Goal: Task Accomplishment & Management: Manage account settings

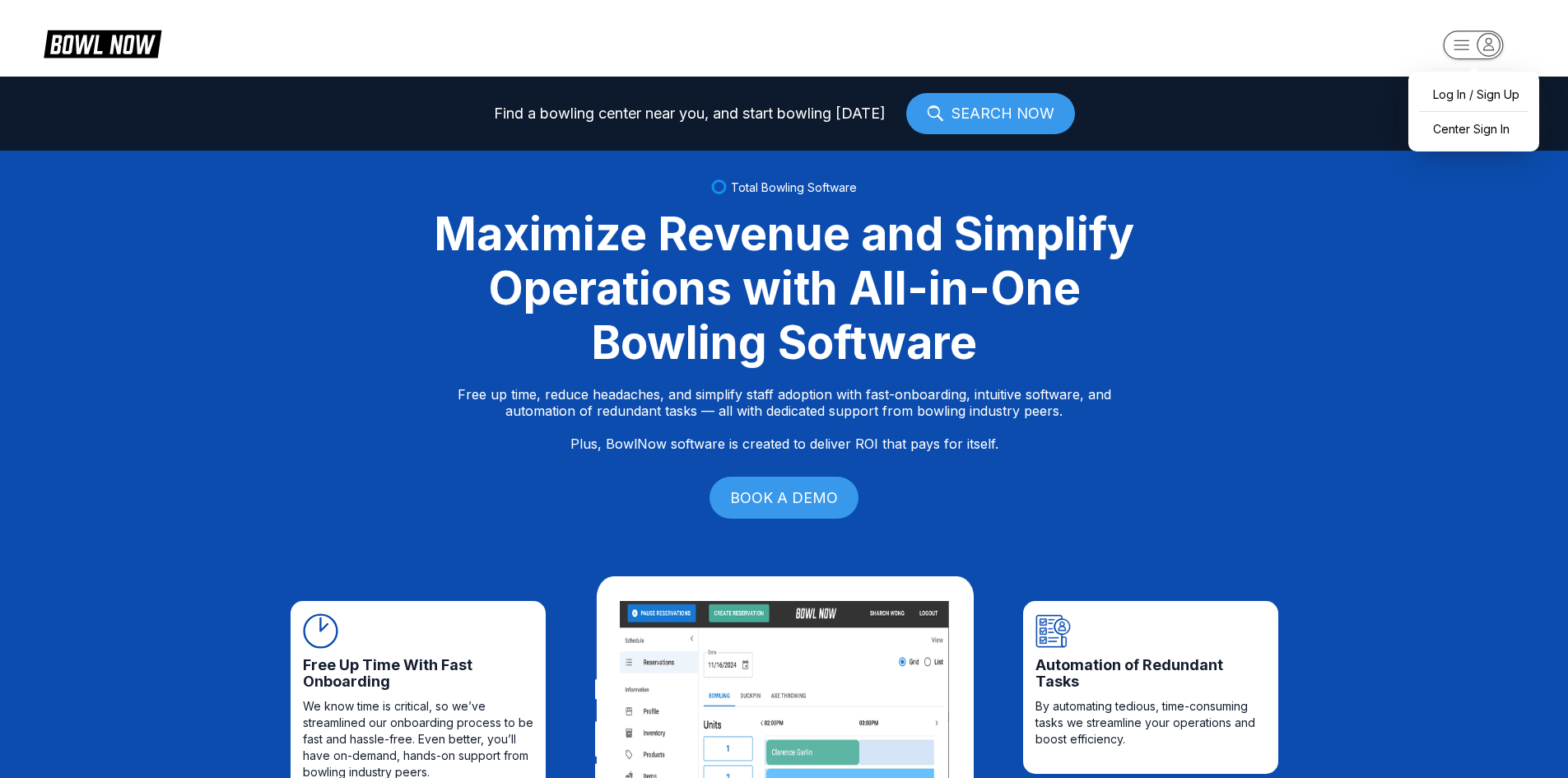
click at [1462, 44] on icon "button" at bounding box center [1473, 46] width 90 height 33
click at [1466, 130] on div "Center Sign In" at bounding box center [1473, 128] width 114 height 29
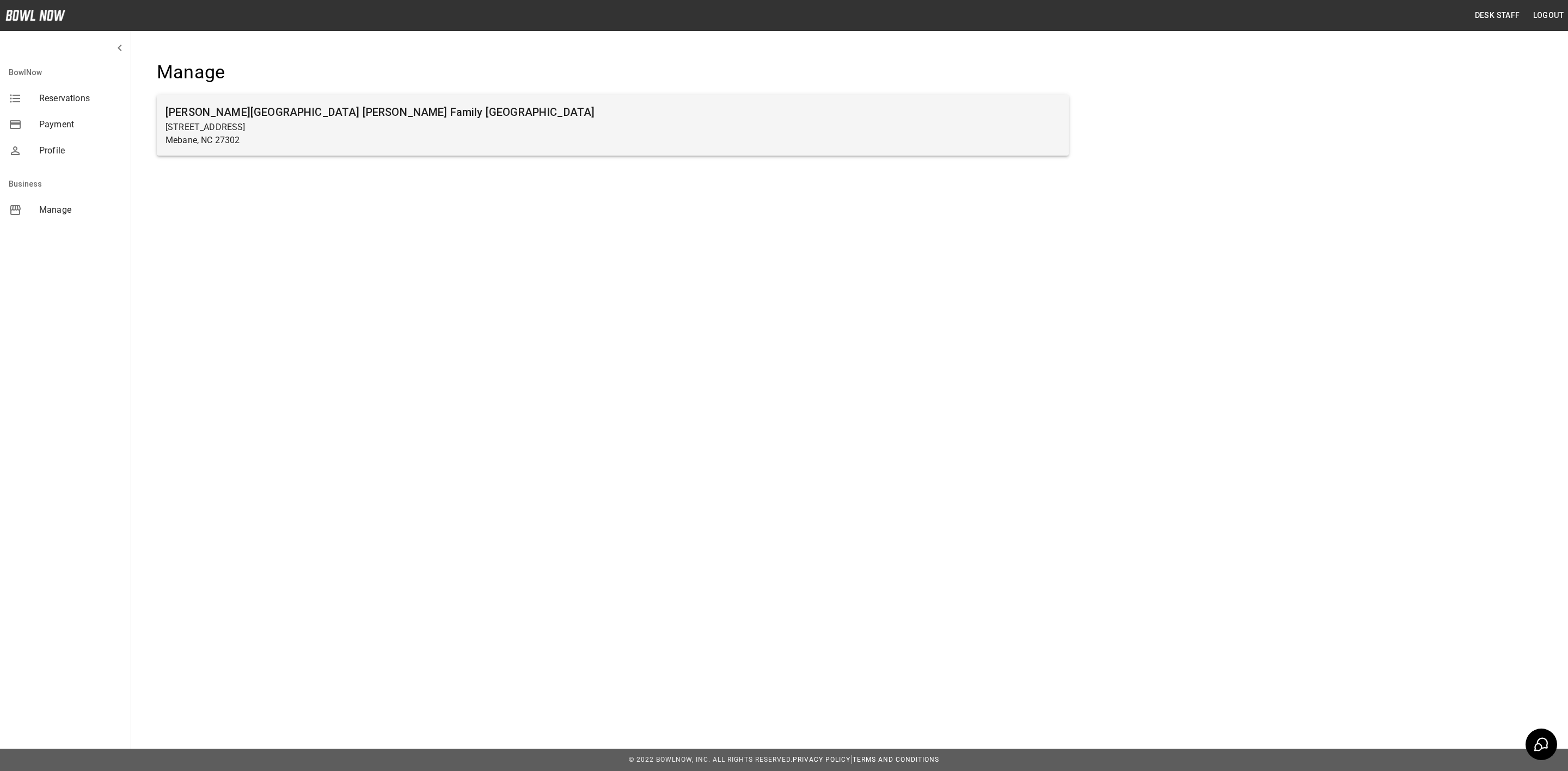
click at [402, 106] on h6 "Buffaloe Lanes Mebane Family Bowling Center" at bounding box center [613, 112] width 895 height 18
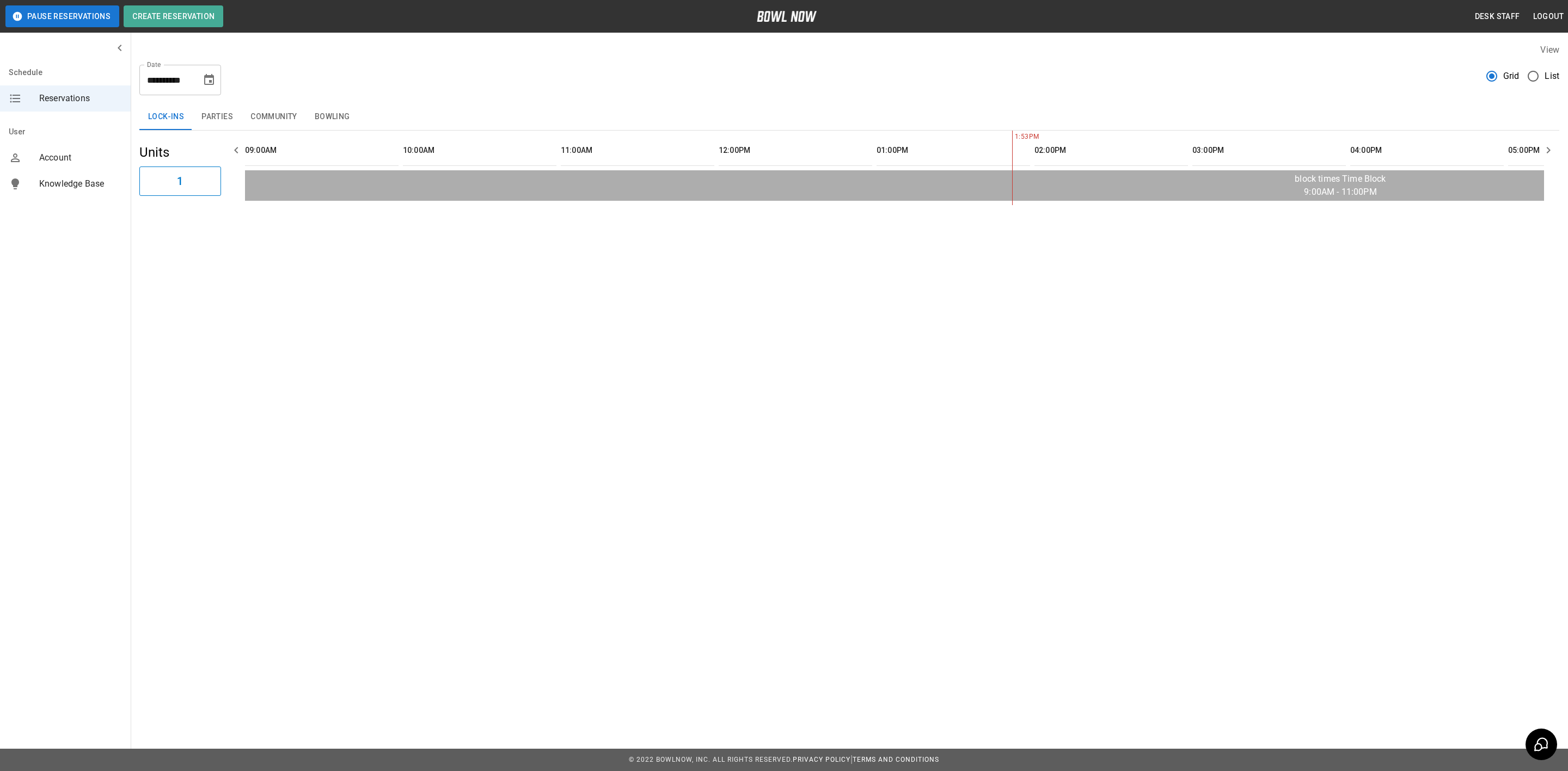
scroll to position [0, 631]
click at [228, 115] on button "Parties" at bounding box center [217, 117] width 49 height 26
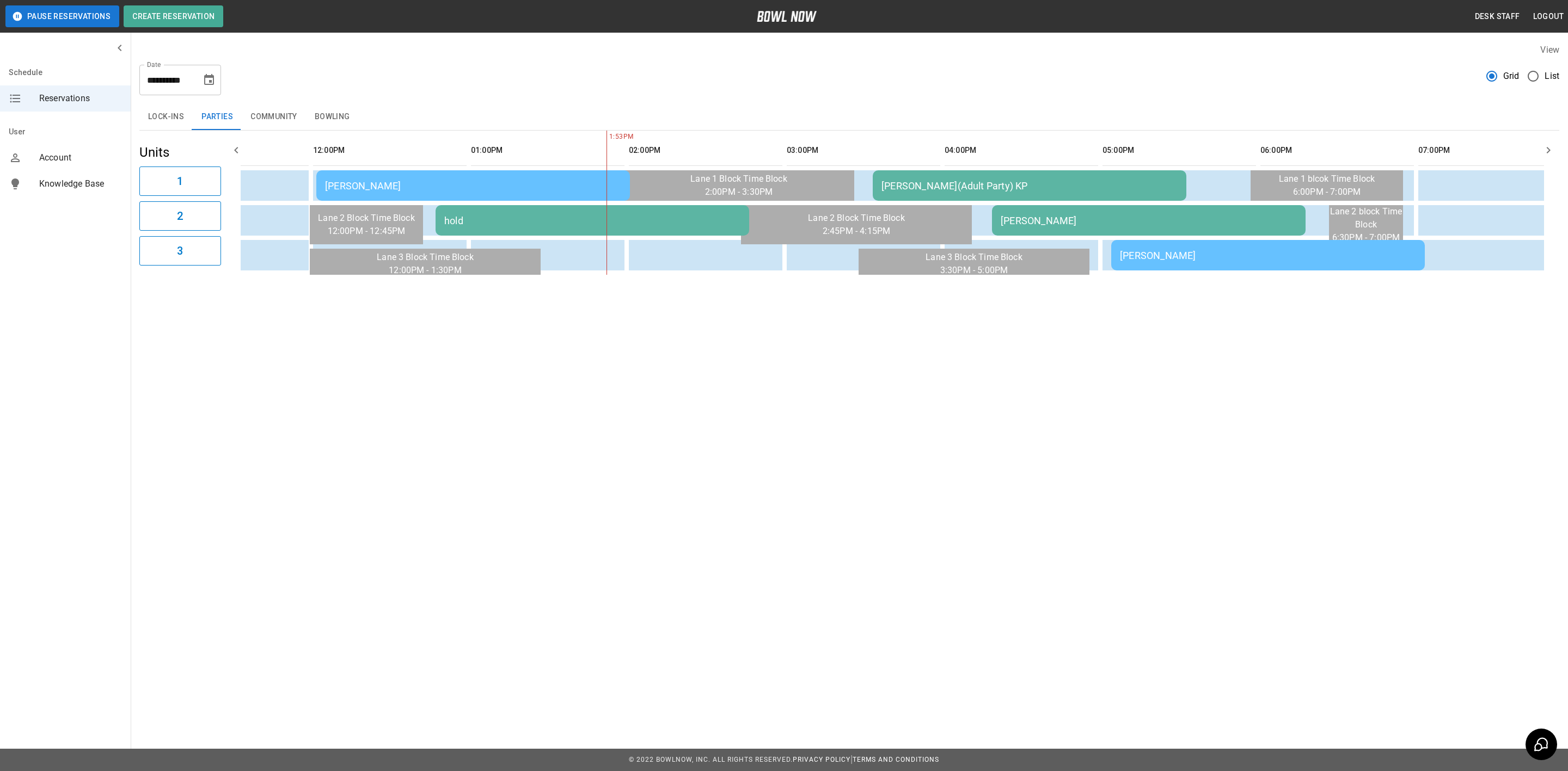
scroll to position [0, 0]
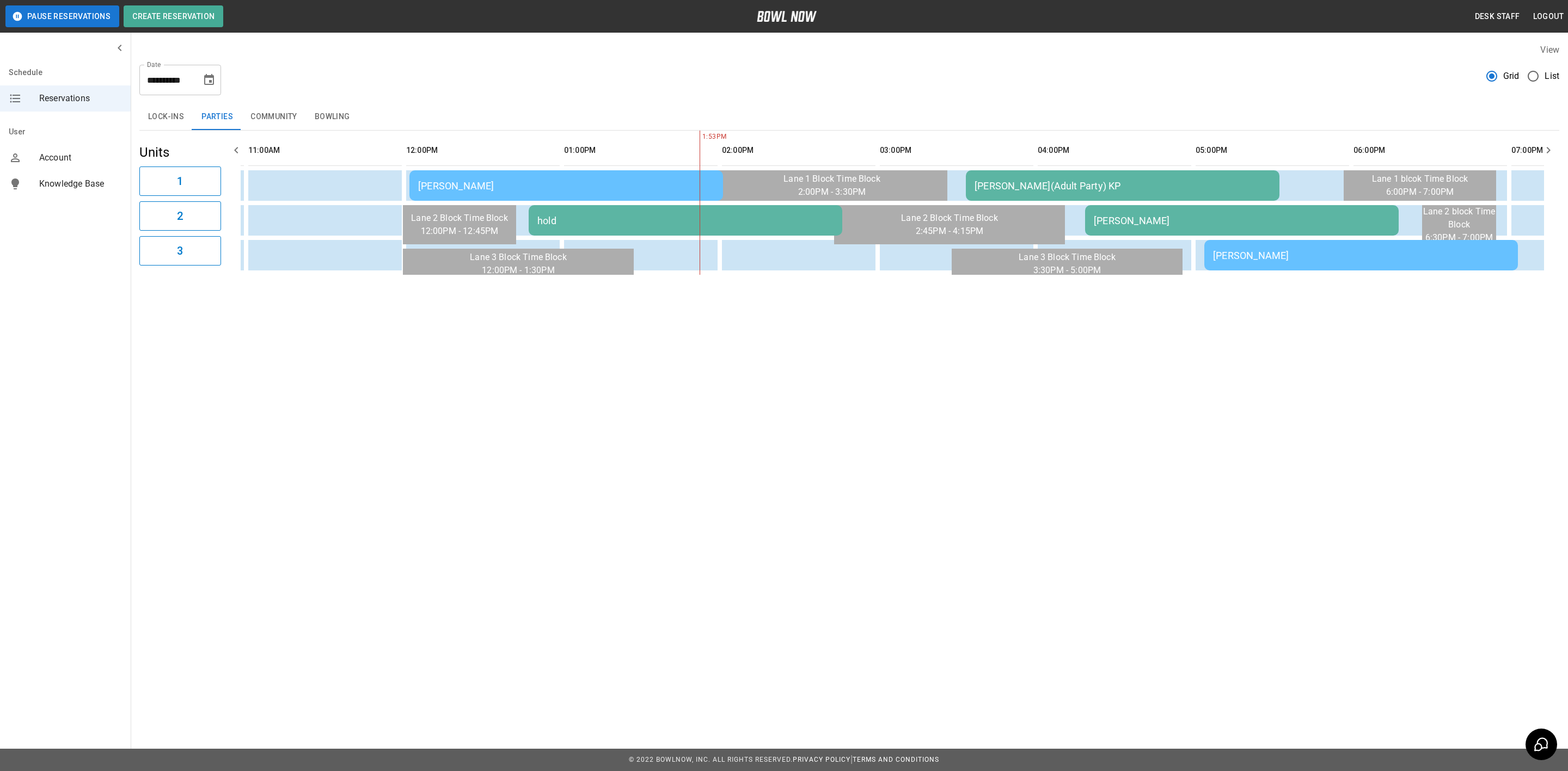
click at [1031, 185] on div "Tammy Bowman(Adult Party) KP" at bounding box center [1122, 186] width 296 height 12
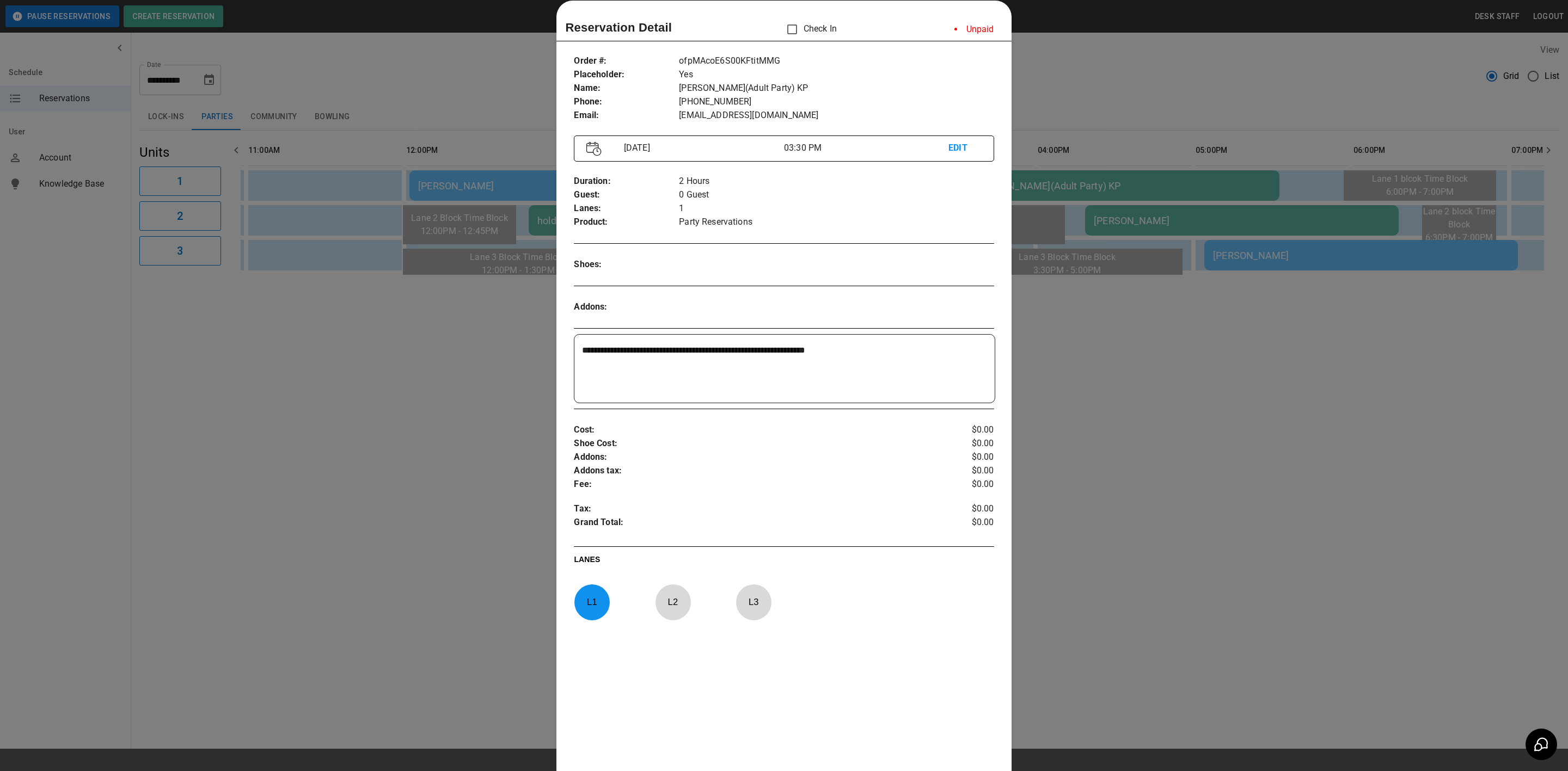
click at [1013, 302] on div at bounding box center [784, 385] width 1568 height 771
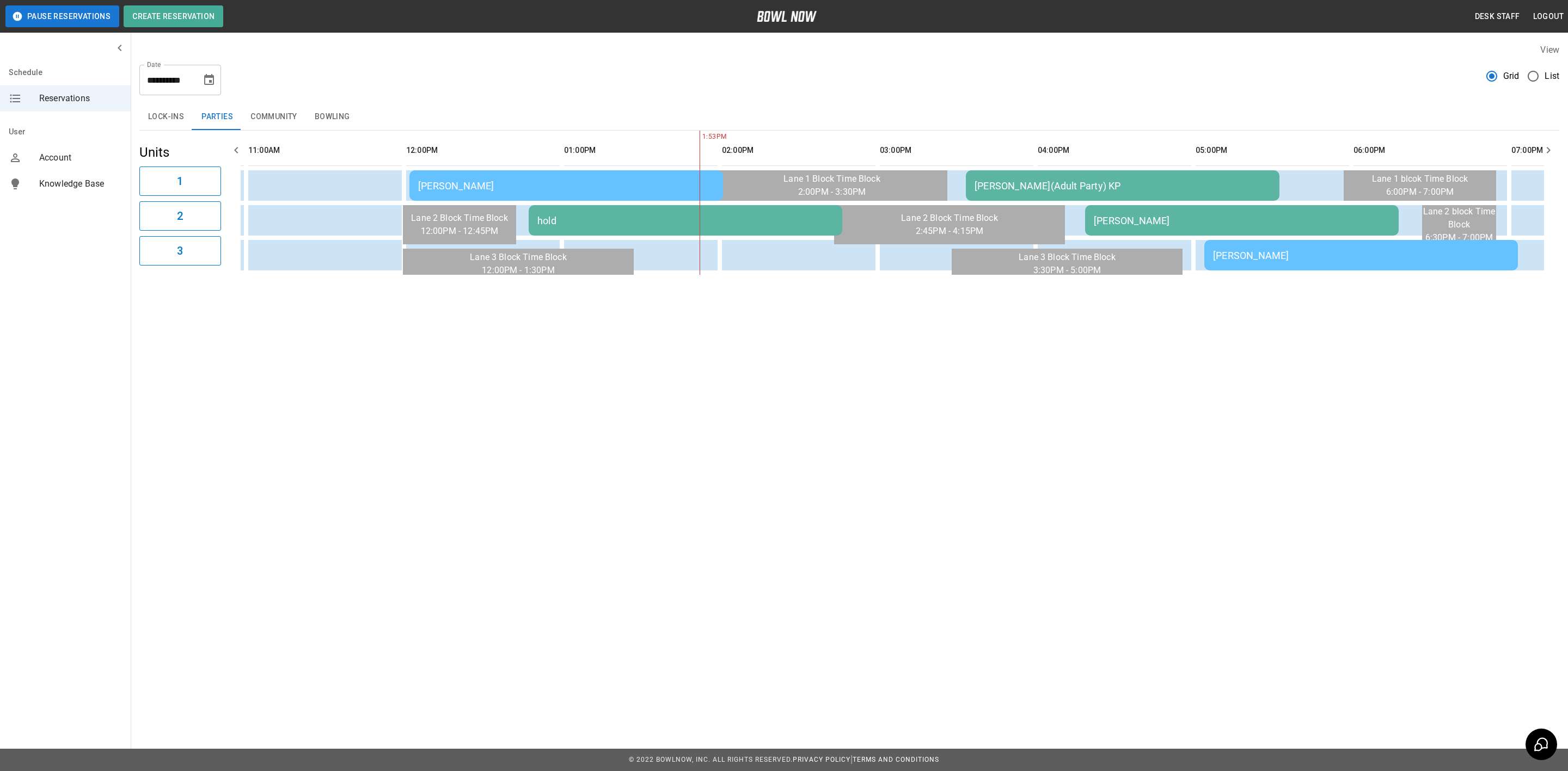
click at [1150, 215] on div "Kaden Seger" at bounding box center [1242, 220] width 296 height 12
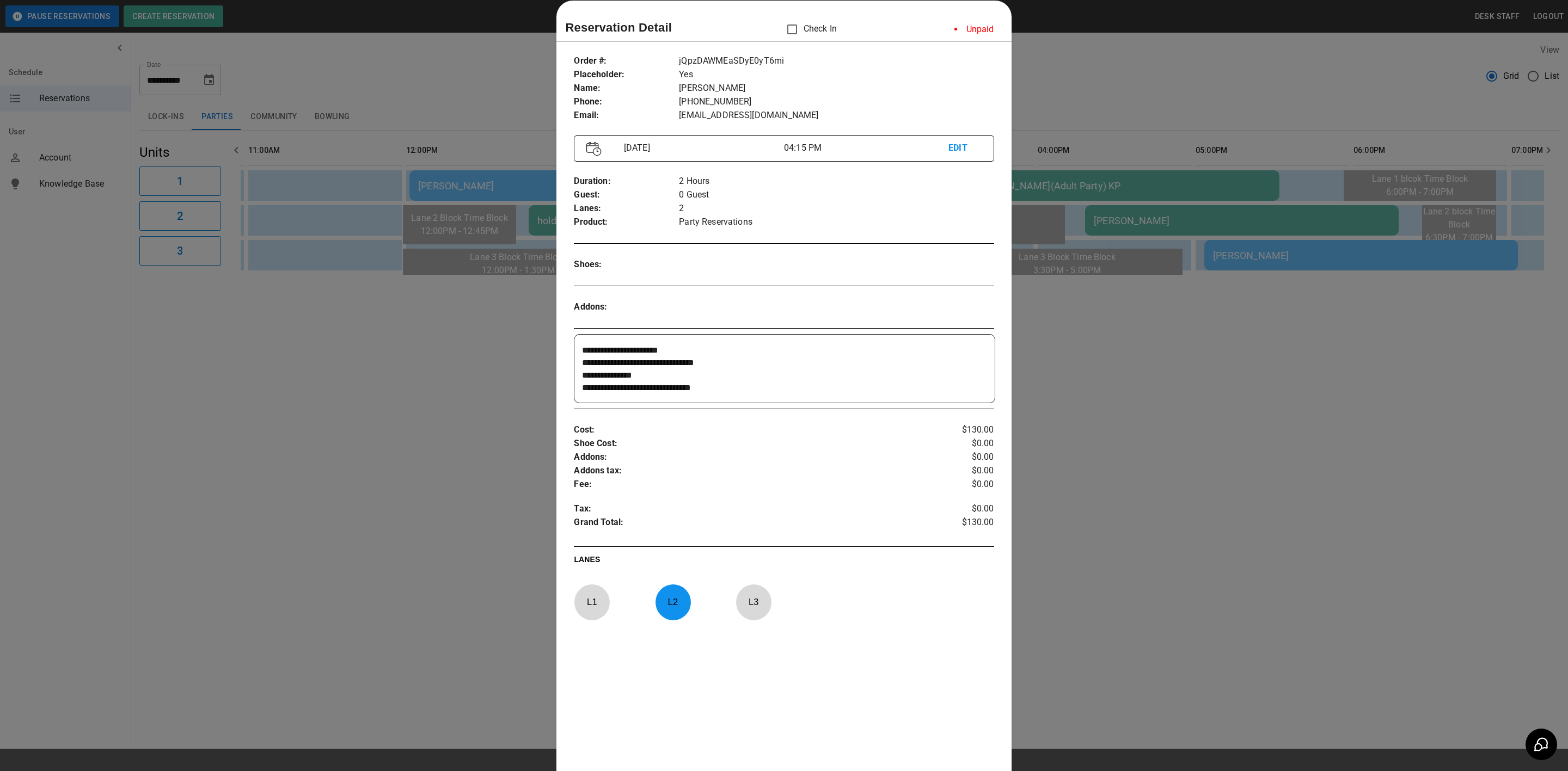
click at [1127, 324] on div at bounding box center [784, 385] width 1568 height 771
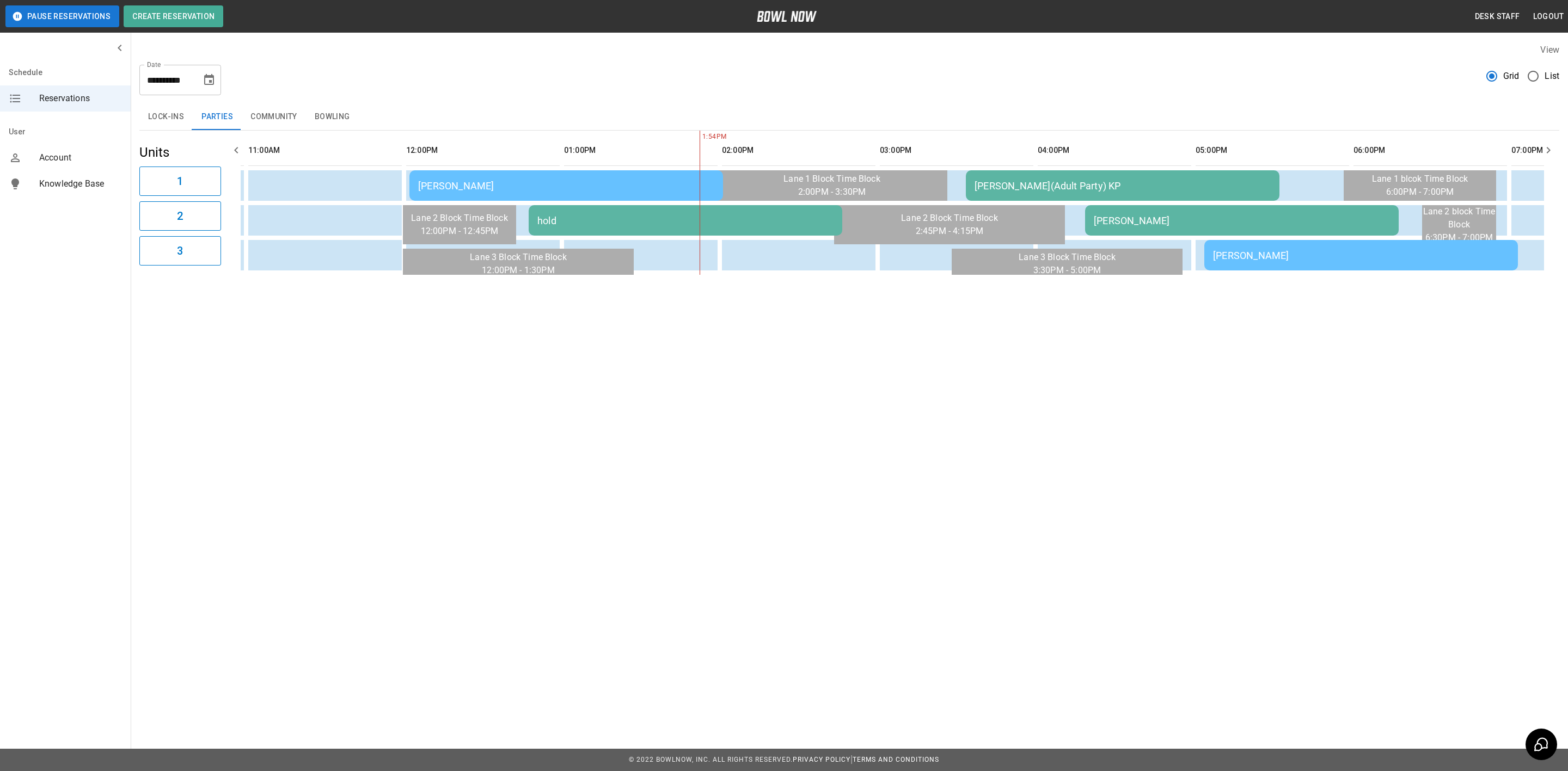
click at [1312, 318] on div "**********" at bounding box center [784, 171] width 1568 height 343
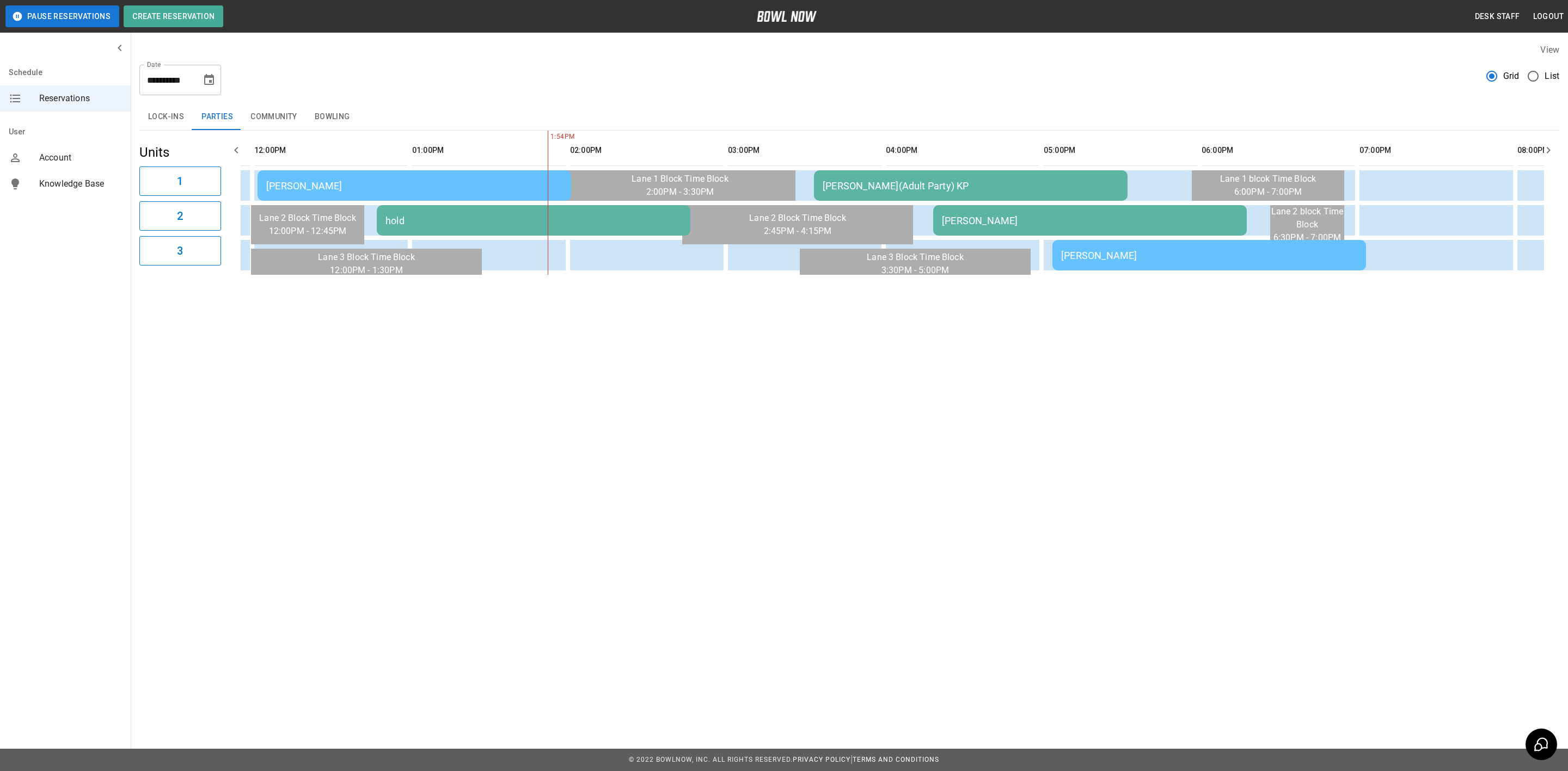
click at [984, 215] on div "Kaden Seger" at bounding box center [1090, 220] width 296 height 12
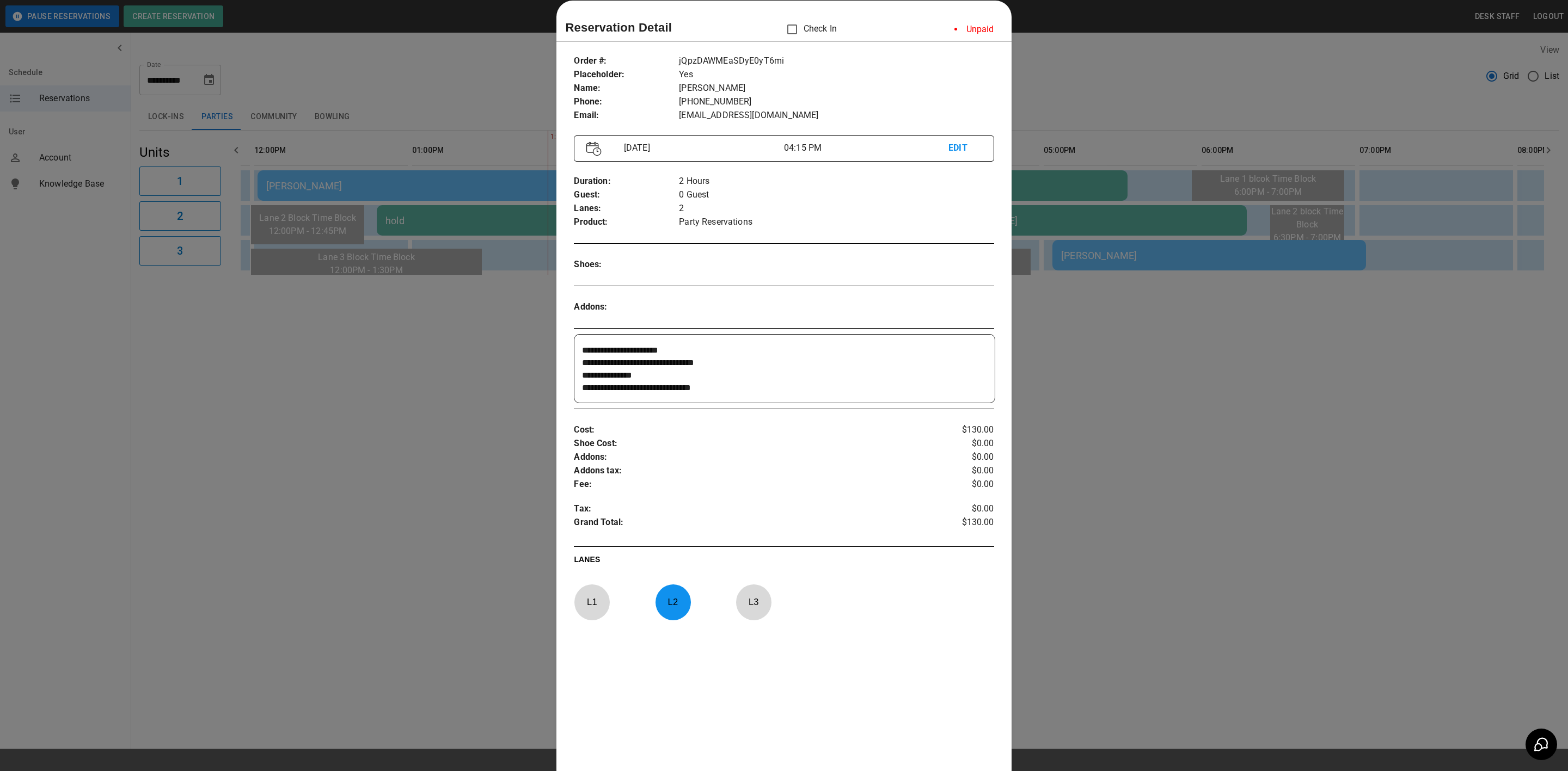
click at [1162, 497] on div at bounding box center [784, 385] width 1568 height 771
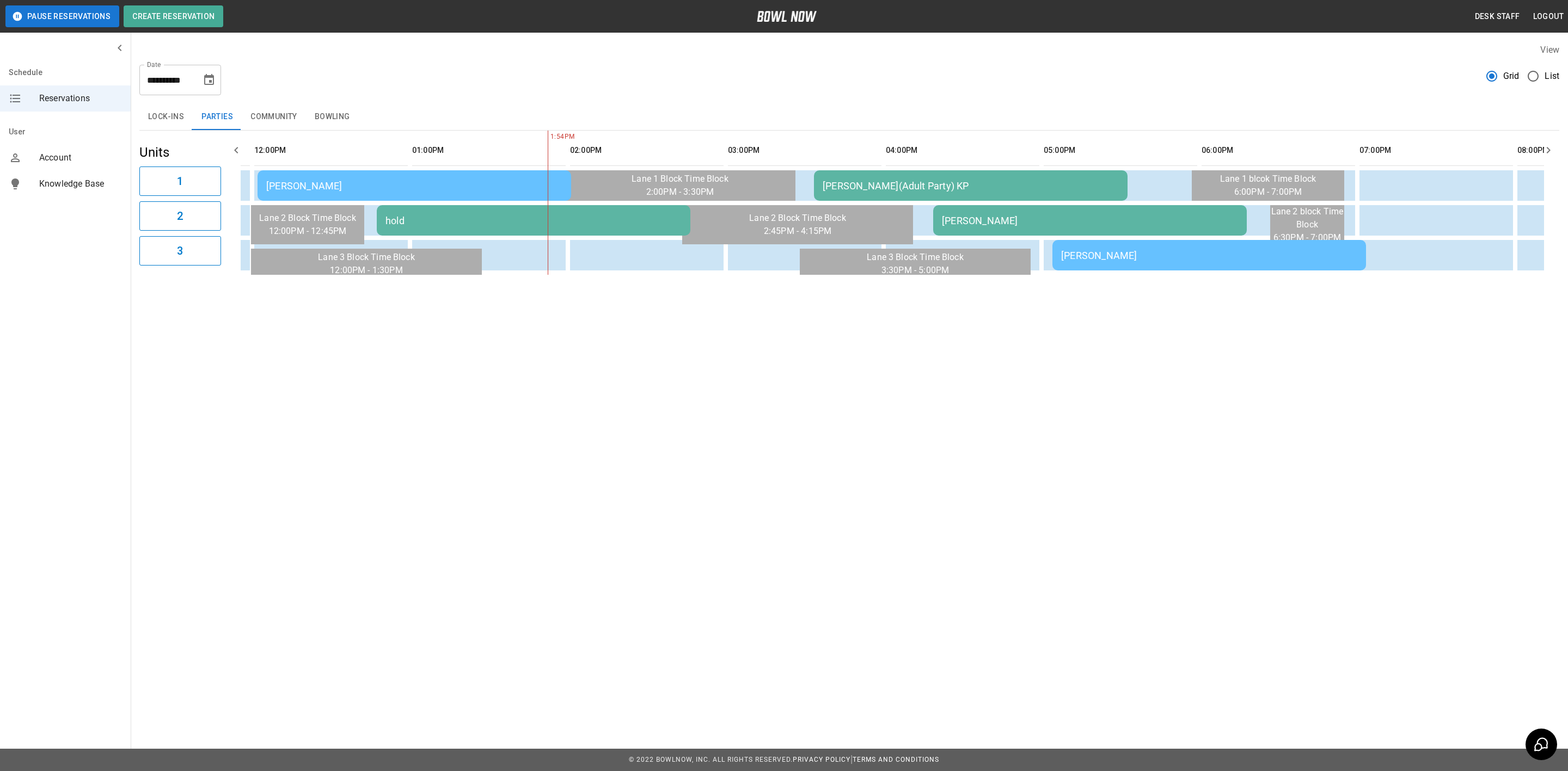
click at [992, 220] on div "Kaden Seger" at bounding box center [1090, 220] width 296 height 12
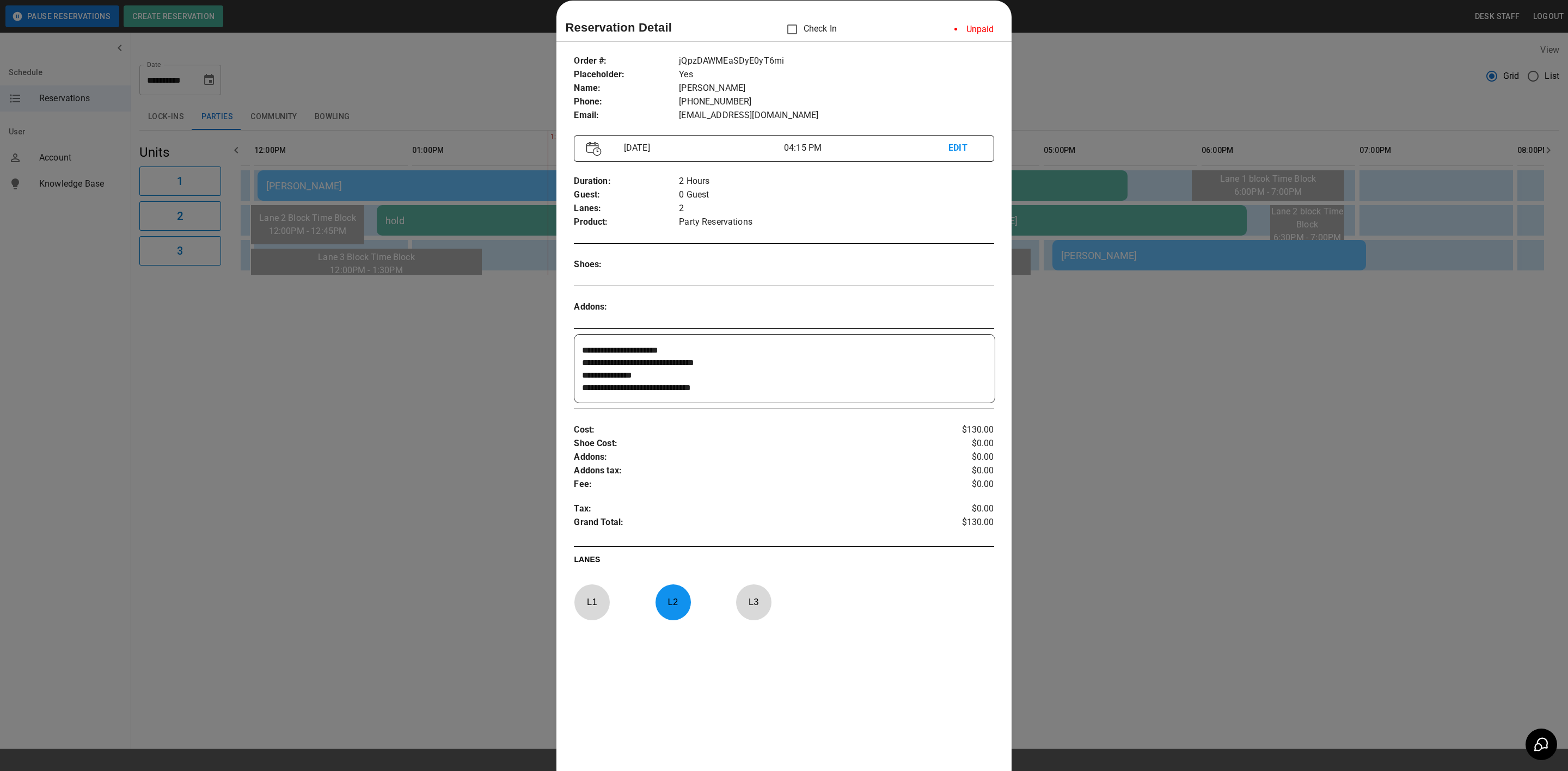
click at [1116, 441] on div at bounding box center [784, 385] width 1568 height 771
